Goal: Information Seeking & Learning: Learn about a topic

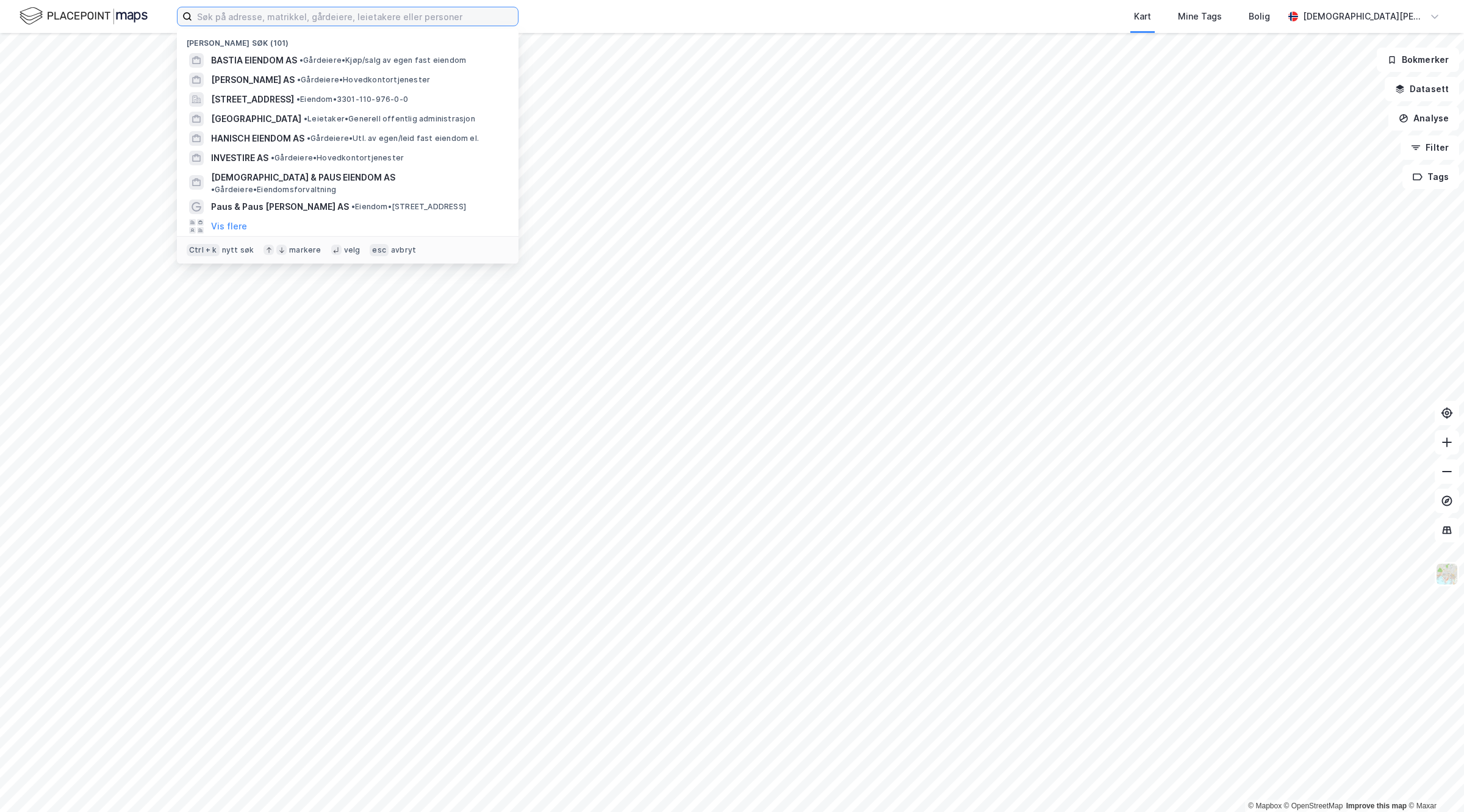
click at [273, 13] on input at bounding box center [355, 16] width 326 height 18
paste input "Versantur Eiendom AS"
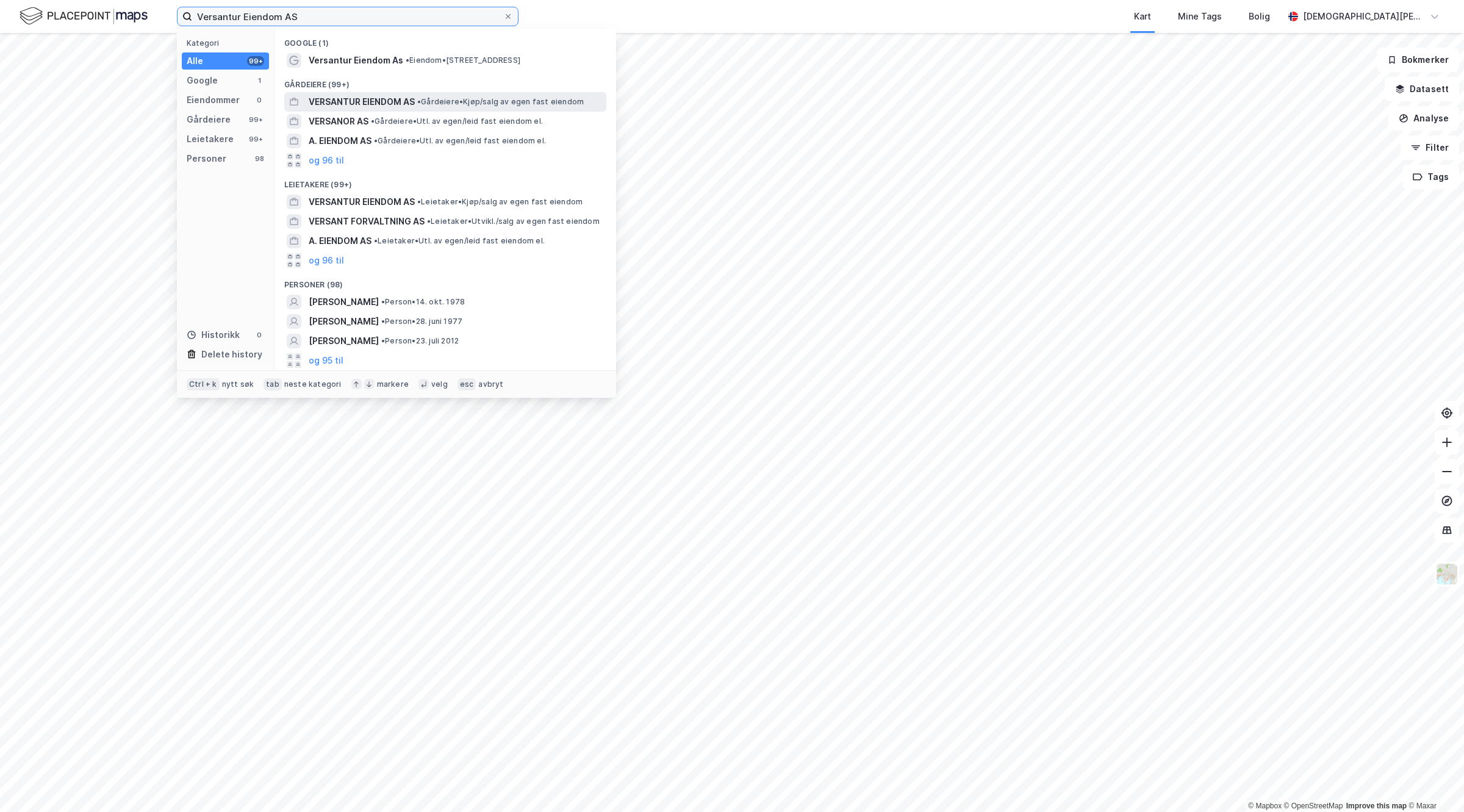
type input "Versantur Eiendom AS"
click at [360, 95] on span "VERSANTUR EIENDOM AS" at bounding box center [362, 101] width 106 height 14
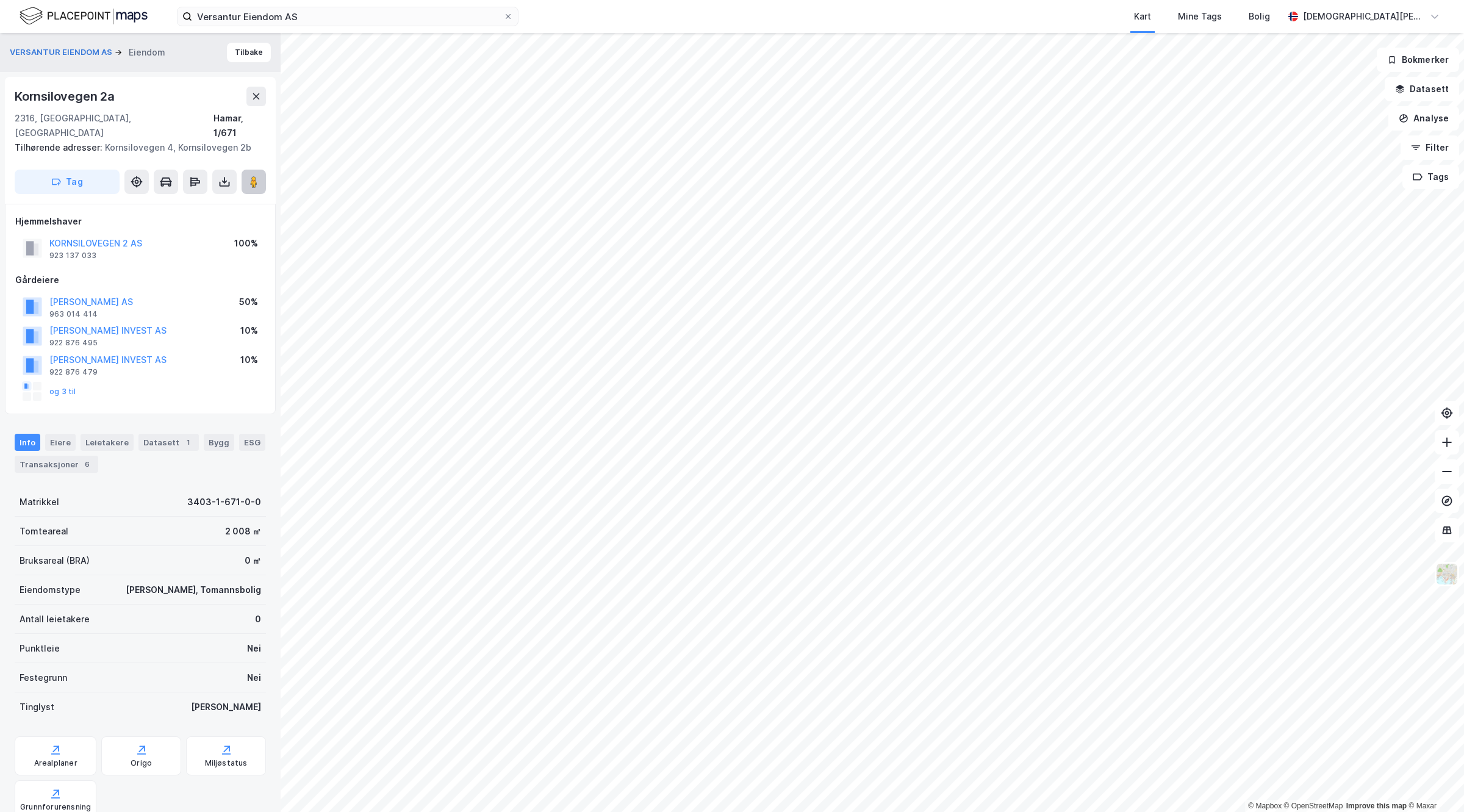
click at [253, 176] on image at bounding box center [254, 181] width 8 height 12
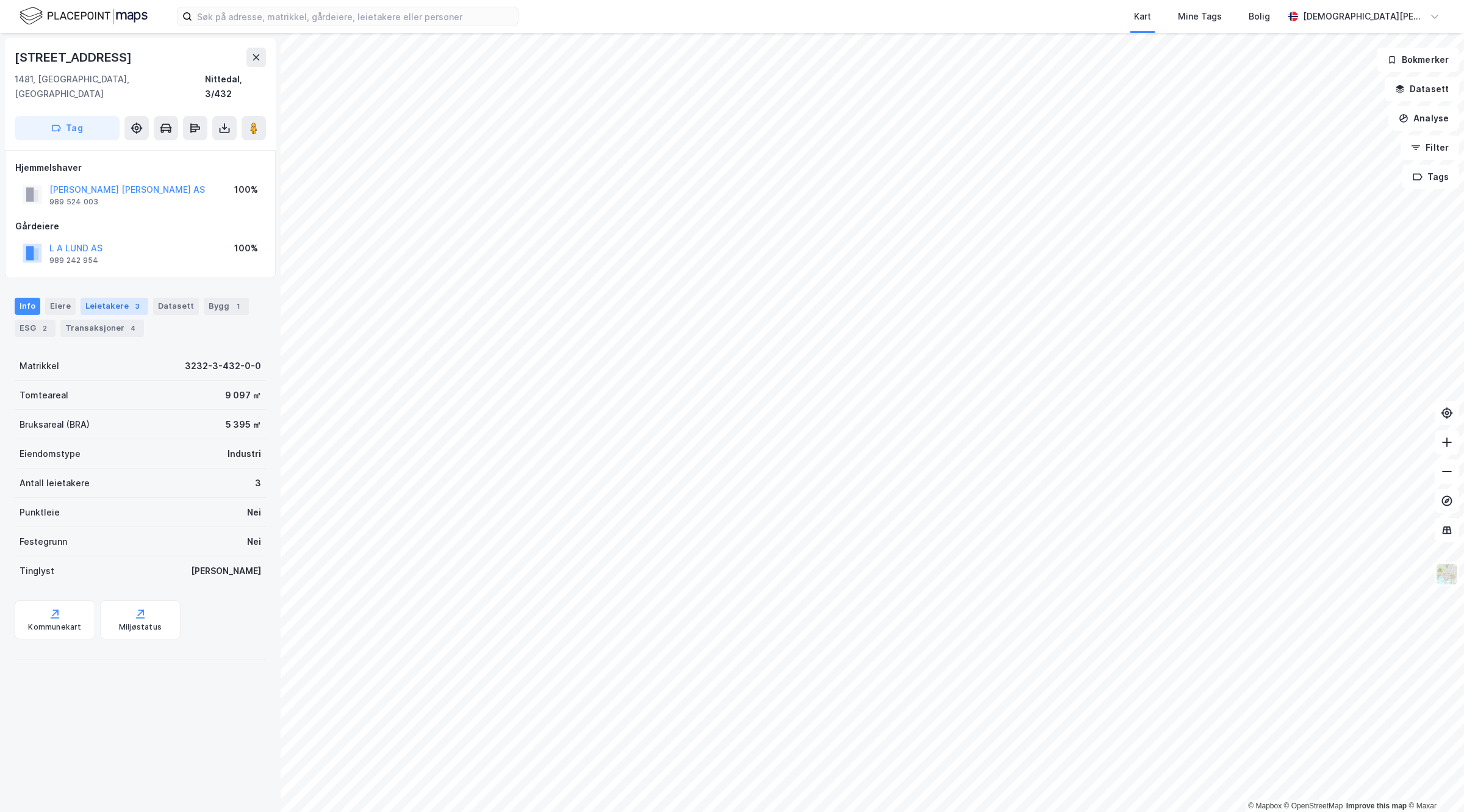
click at [113, 298] on div "Leietakere 3" at bounding box center [114, 306] width 67 height 17
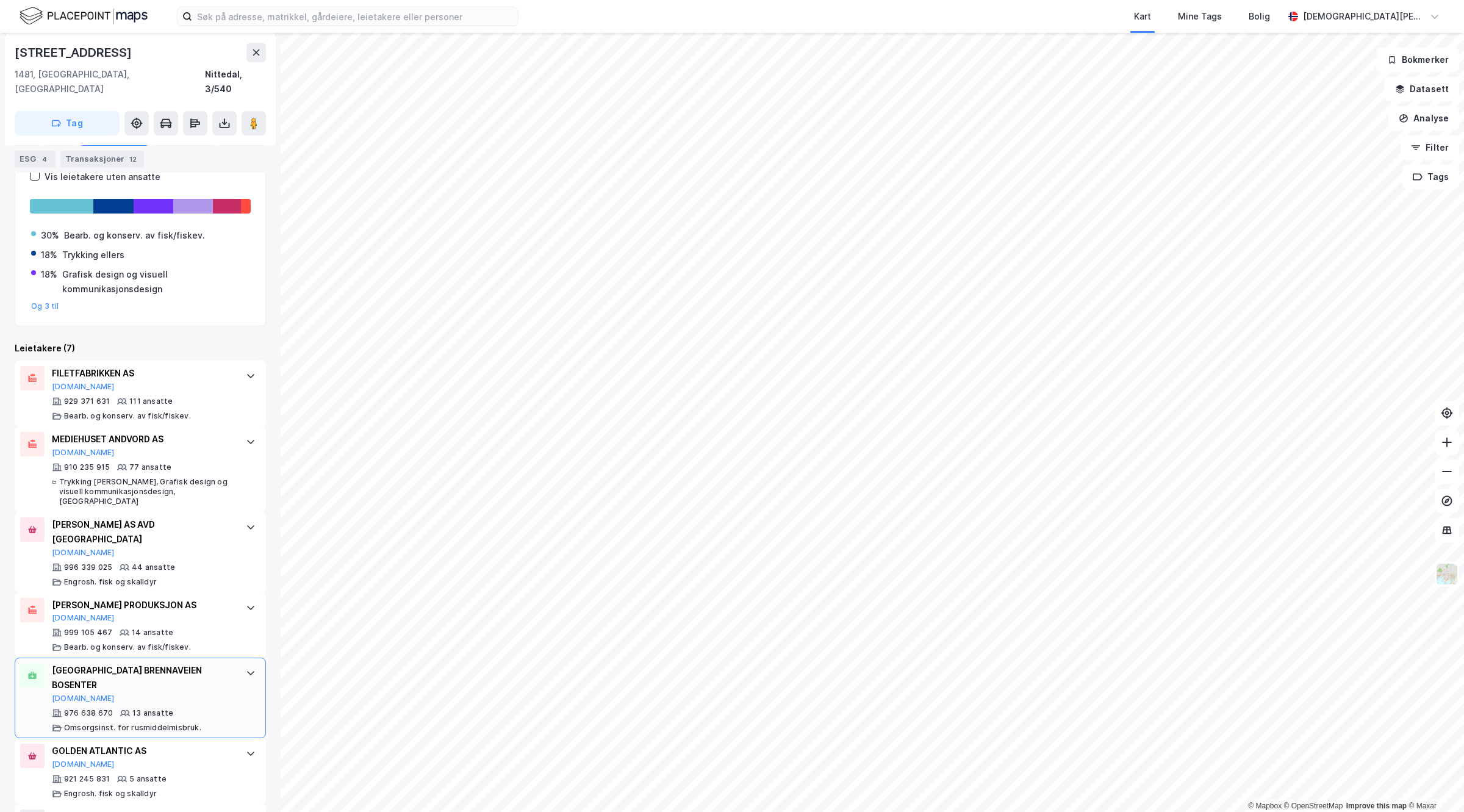
scroll to position [229, 0]
click at [249, 117] on icon at bounding box center [253, 123] width 12 height 12
